Goal: Information Seeking & Learning: Learn about a topic

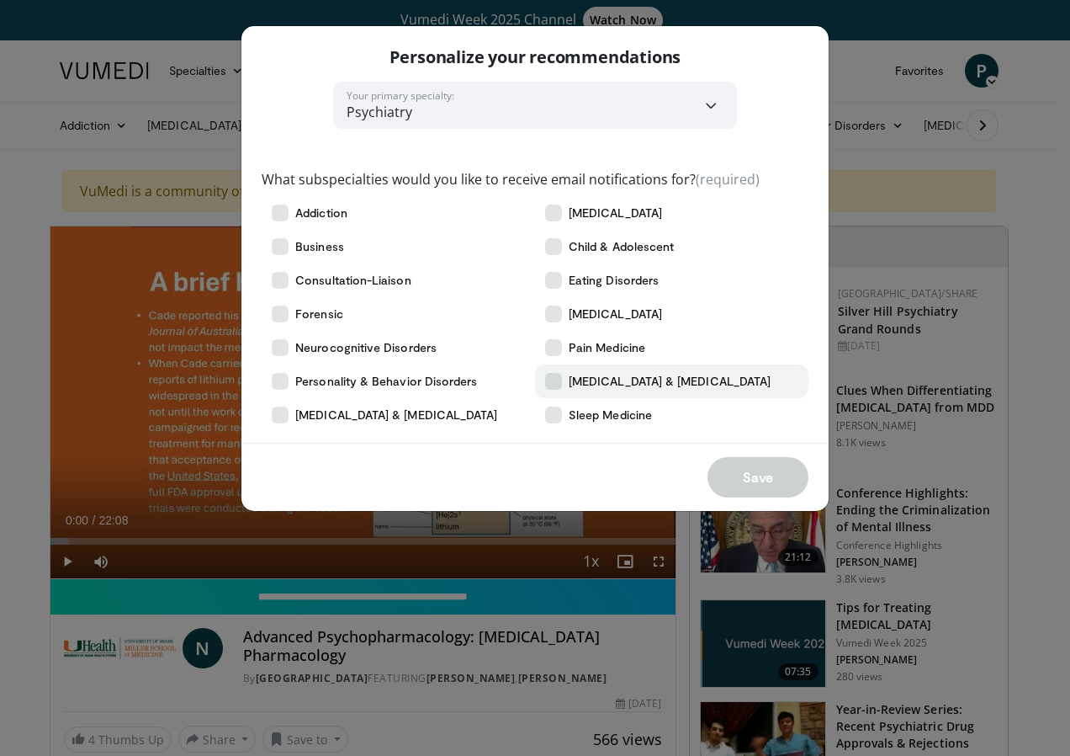
click at [594, 383] on span "[MEDICAL_DATA] & [MEDICAL_DATA]" at bounding box center [670, 381] width 202 height 17
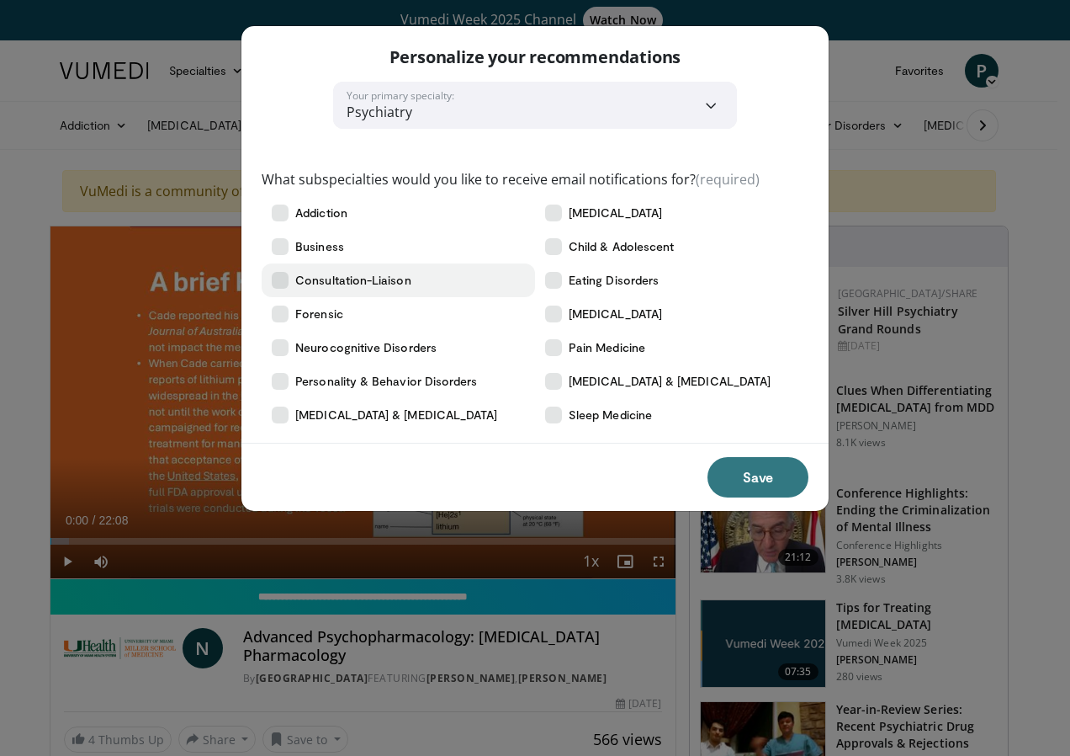
click at [343, 276] on span "Consultation-Liaison" at bounding box center [352, 280] width 115 height 17
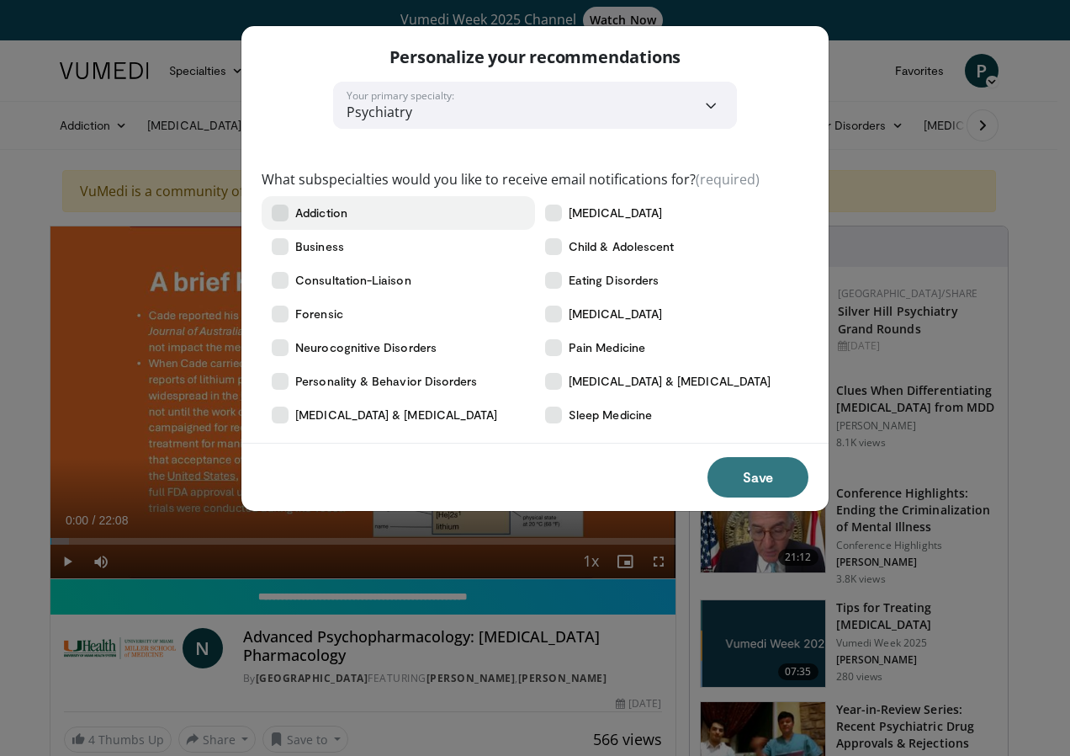
click at [332, 210] on span "Addiction" at bounding box center [321, 212] width 52 height 17
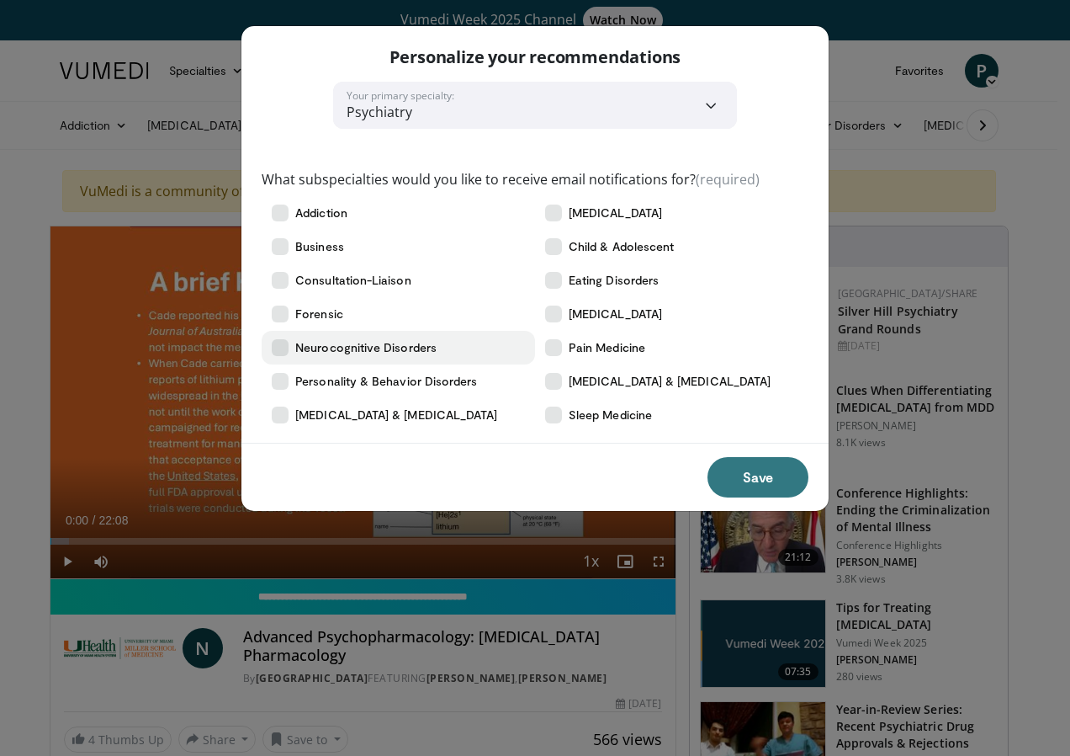
click at [333, 344] on span "Neurocognitive Disorders" at bounding box center [365, 347] width 141 height 17
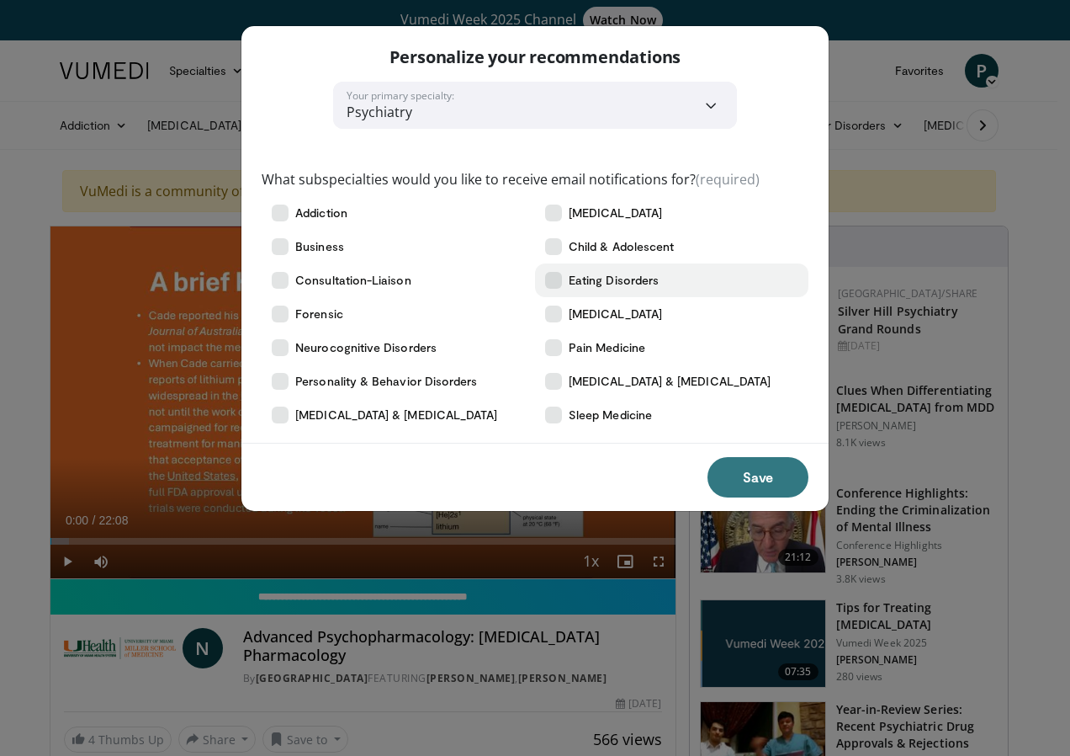
click at [622, 277] on span "Eating Disorders" at bounding box center [614, 280] width 90 height 17
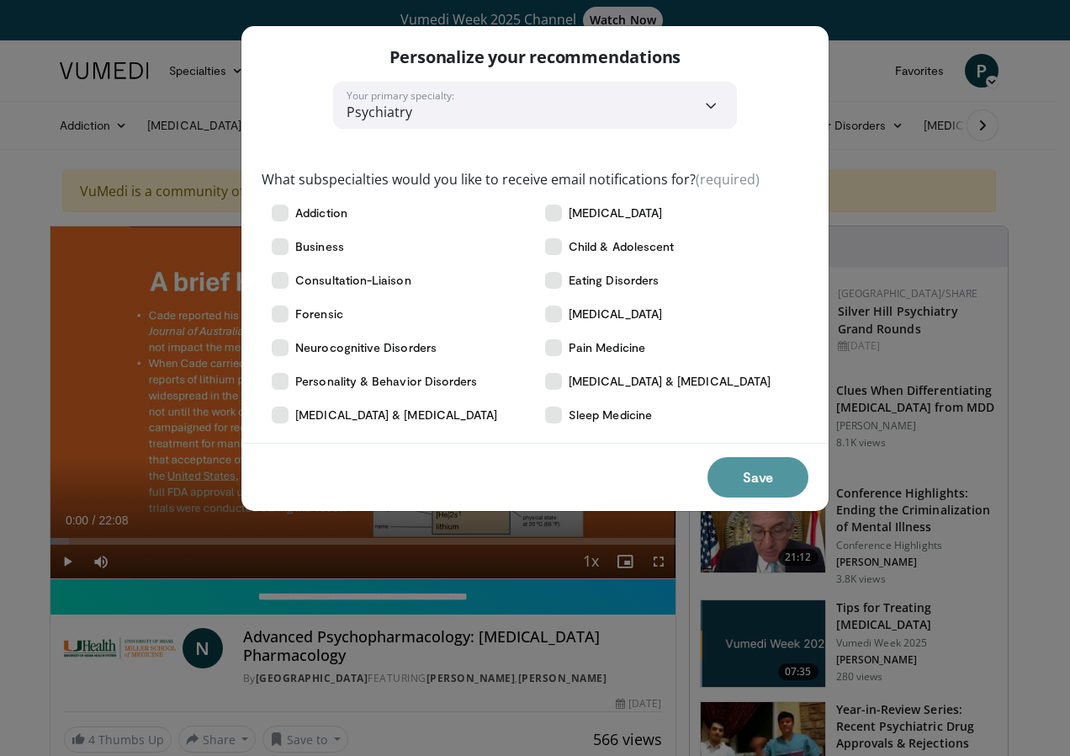
click at [756, 477] on button "Save" at bounding box center [758, 477] width 101 height 40
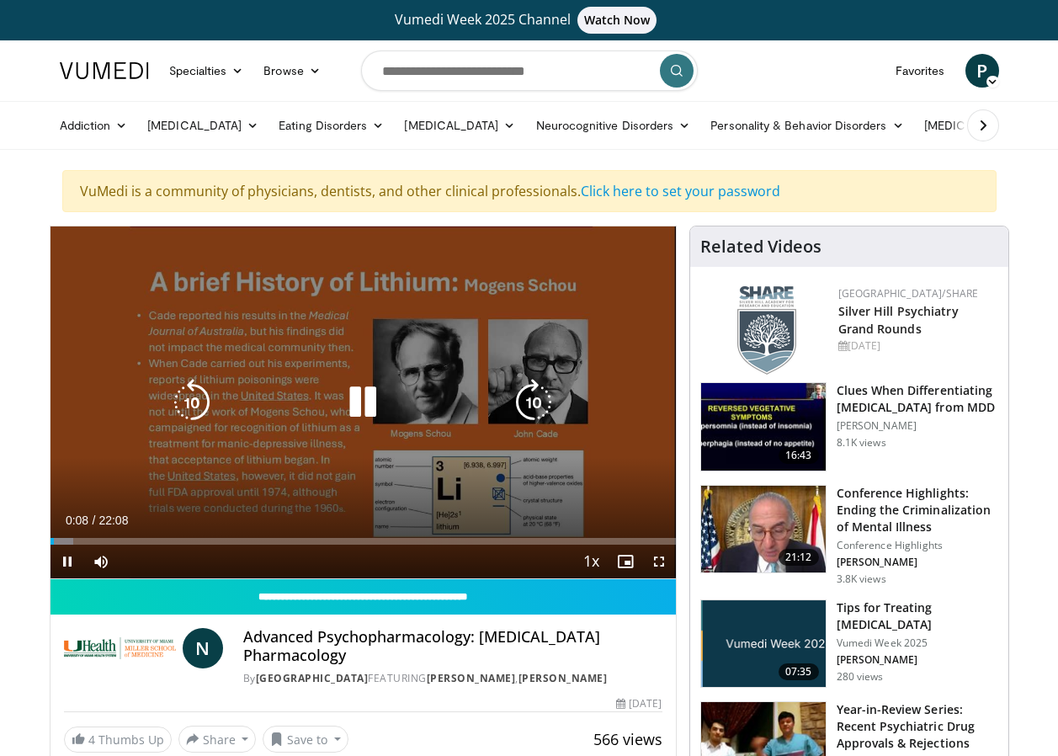
click at [368, 401] on icon "Video Player" at bounding box center [362, 402] width 47 height 47
click at [358, 395] on icon "Video Player" at bounding box center [362, 402] width 47 height 47
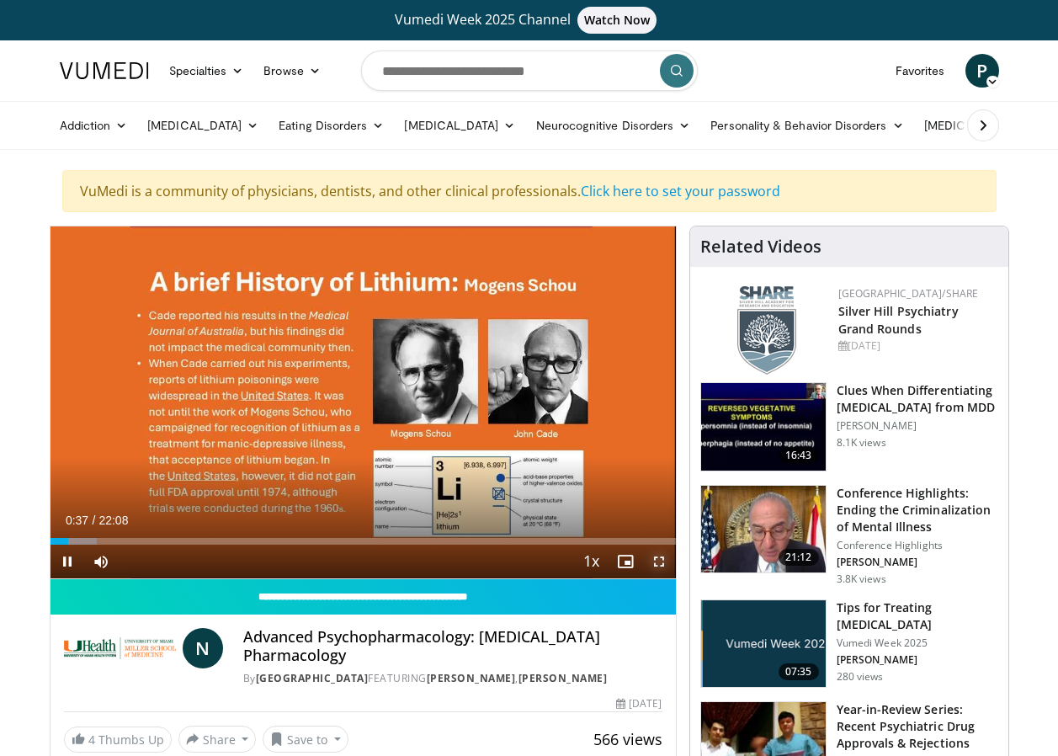
click at [655, 561] on span "Video Player" at bounding box center [659, 561] width 34 height 34
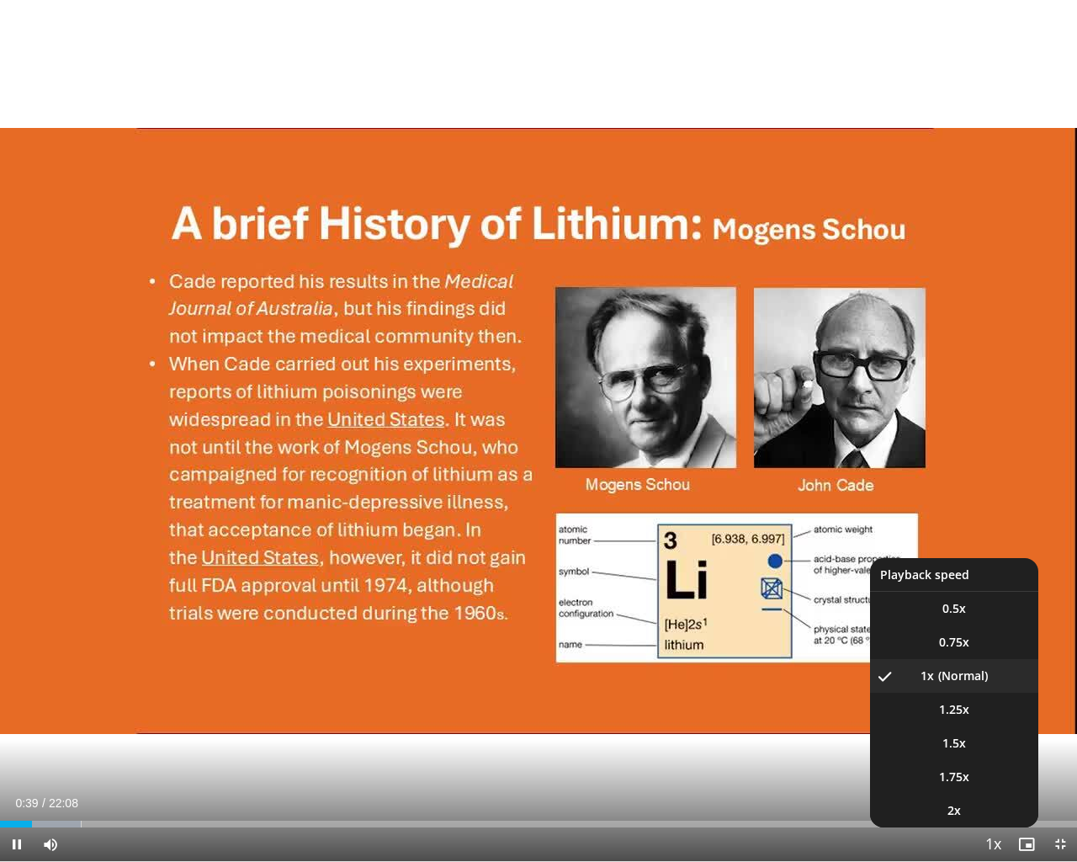
click at [995, 755] on span "Video Player" at bounding box center [993, 845] width 24 height 34
click at [966, 755] on li "2x" at bounding box center [954, 810] width 168 height 34
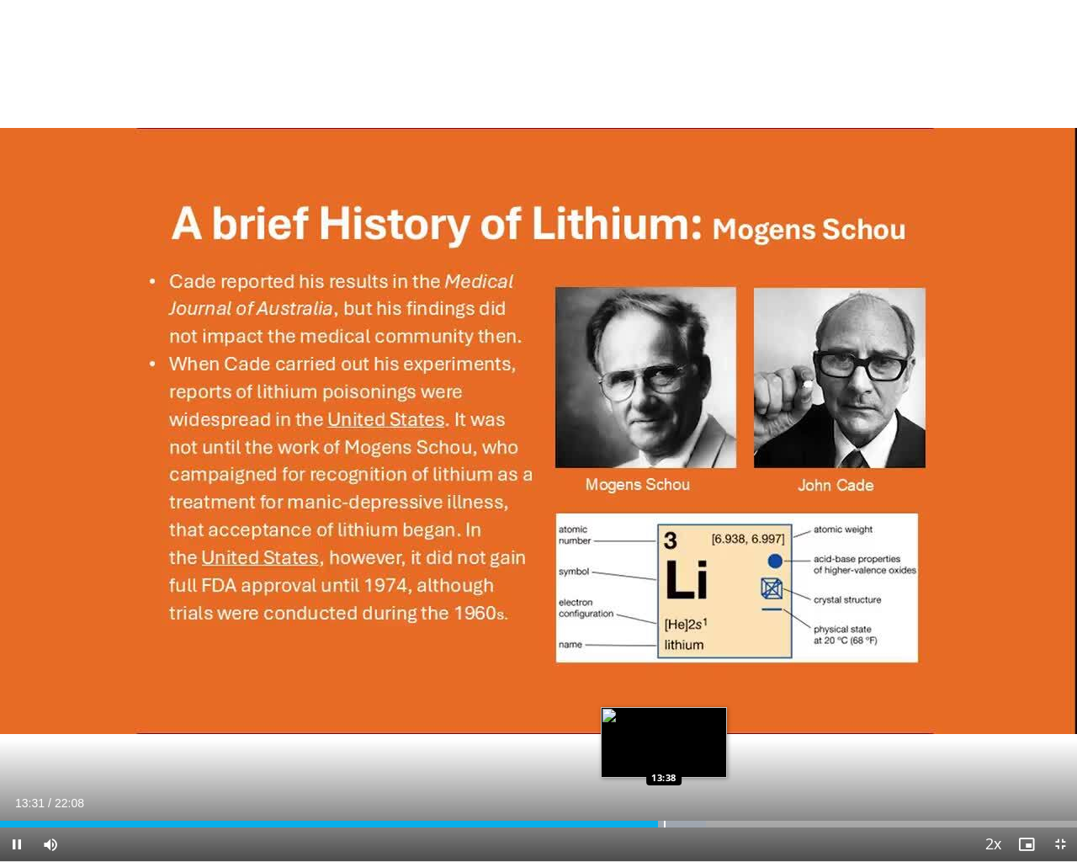
click at [665, 755] on div "Progress Bar" at bounding box center [665, 823] width 2 height 7
click at [681, 755] on video-js "**********" at bounding box center [538, 431] width 1077 height 862
click at [687, 755] on div "Loaded : 66.48% 13:42 14:06" at bounding box center [538, 819] width 1077 height 16
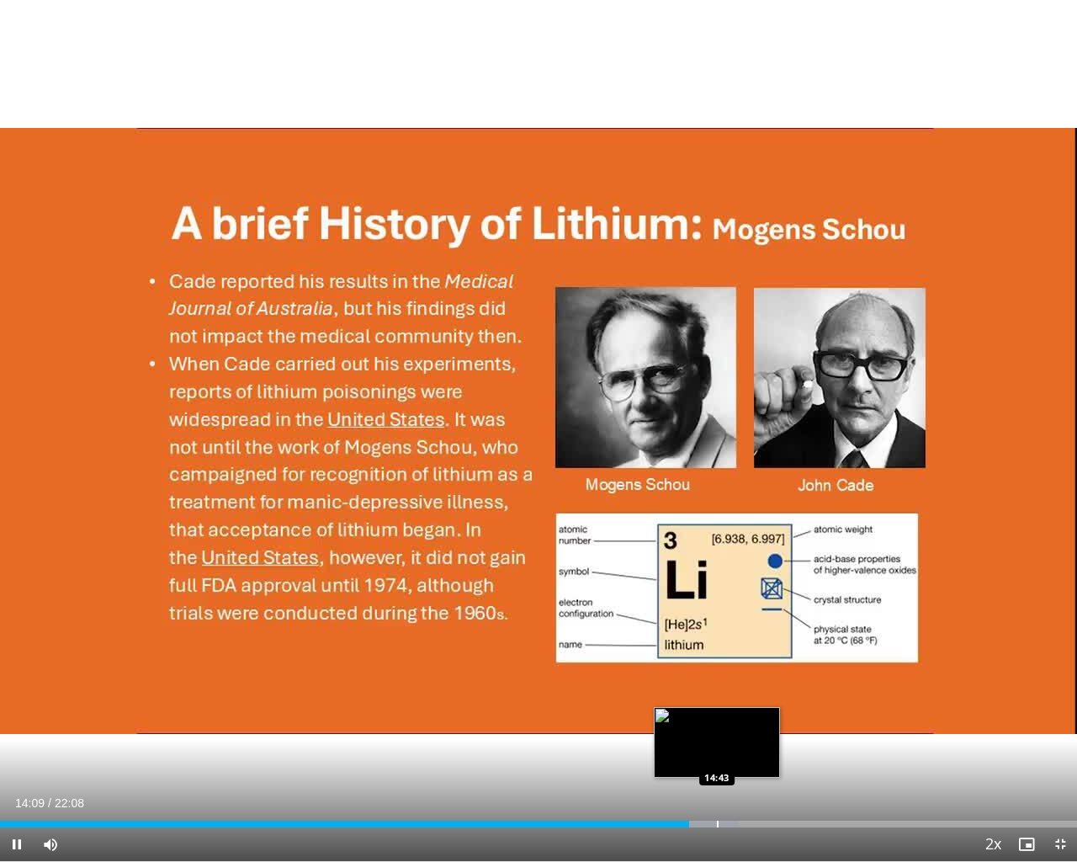
click at [717, 755] on div "Loaded : 68.59% 14:10 14:43" at bounding box center [538, 819] width 1077 height 16
click at [754, 755] on div "Loaded : 71.61% 14:46 15:29" at bounding box center [538, 819] width 1077 height 16
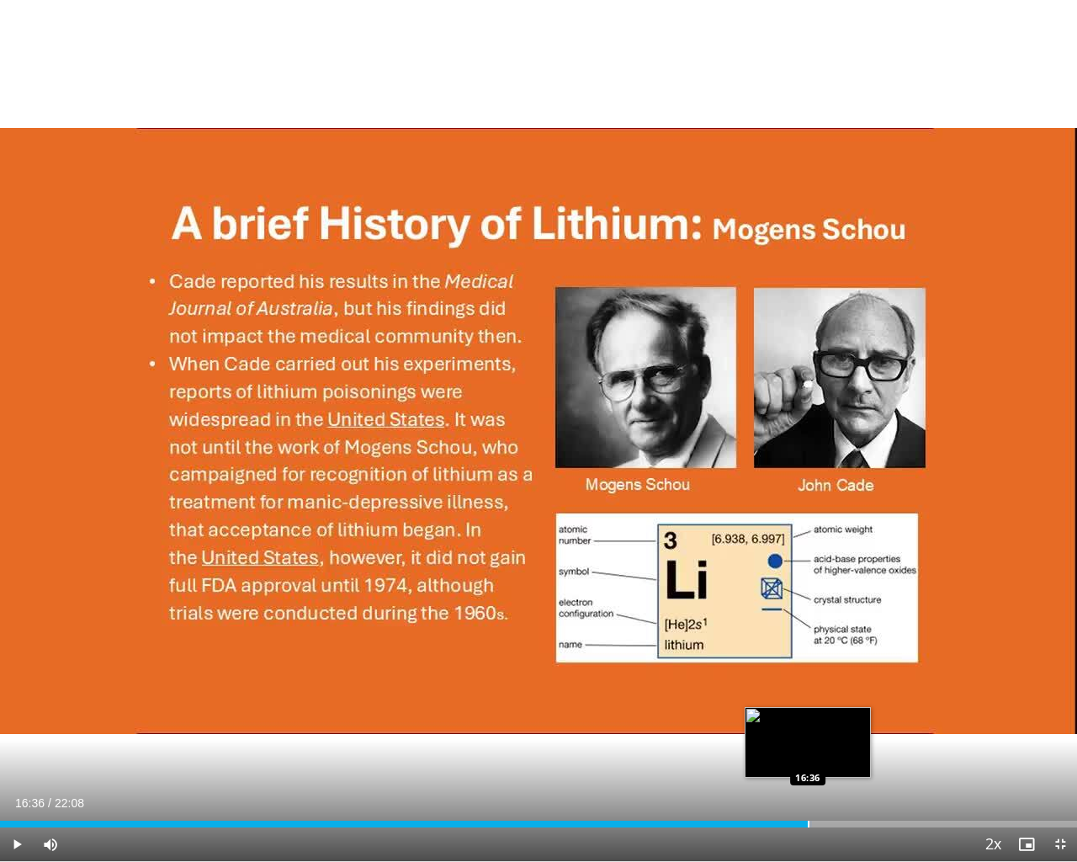
click at [808, 755] on div "Progress Bar" at bounding box center [809, 823] width 2 height 7
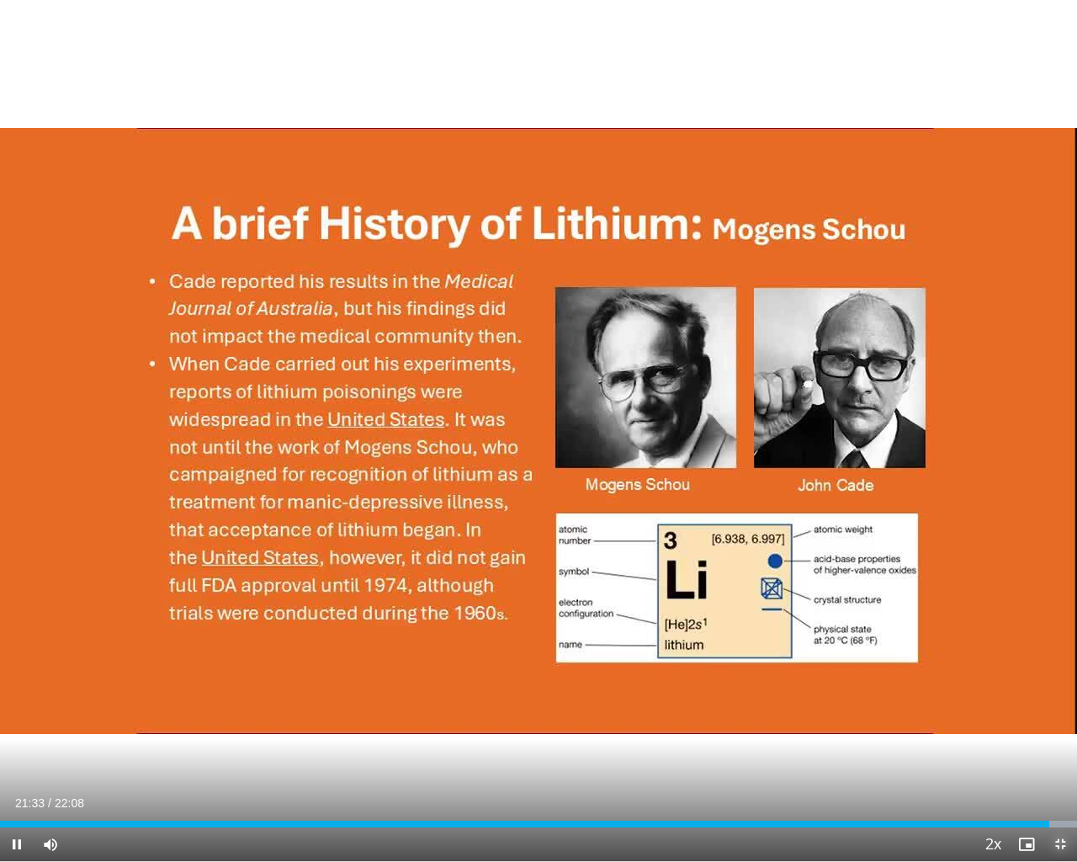
click at [1055, 755] on span "Video Player" at bounding box center [1060, 844] width 34 height 34
